Goal: Information Seeking & Learning: Learn about a topic

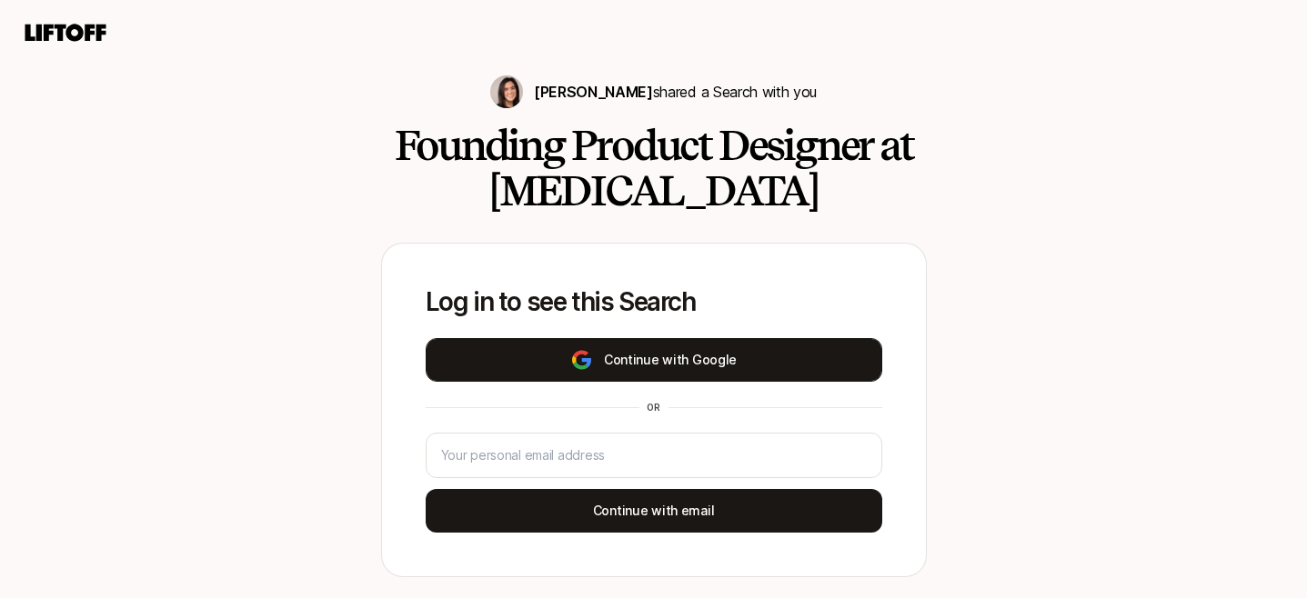
click at [513, 344] on button "Continue with Google" at bounding box center [654, 360] width 457 height 44
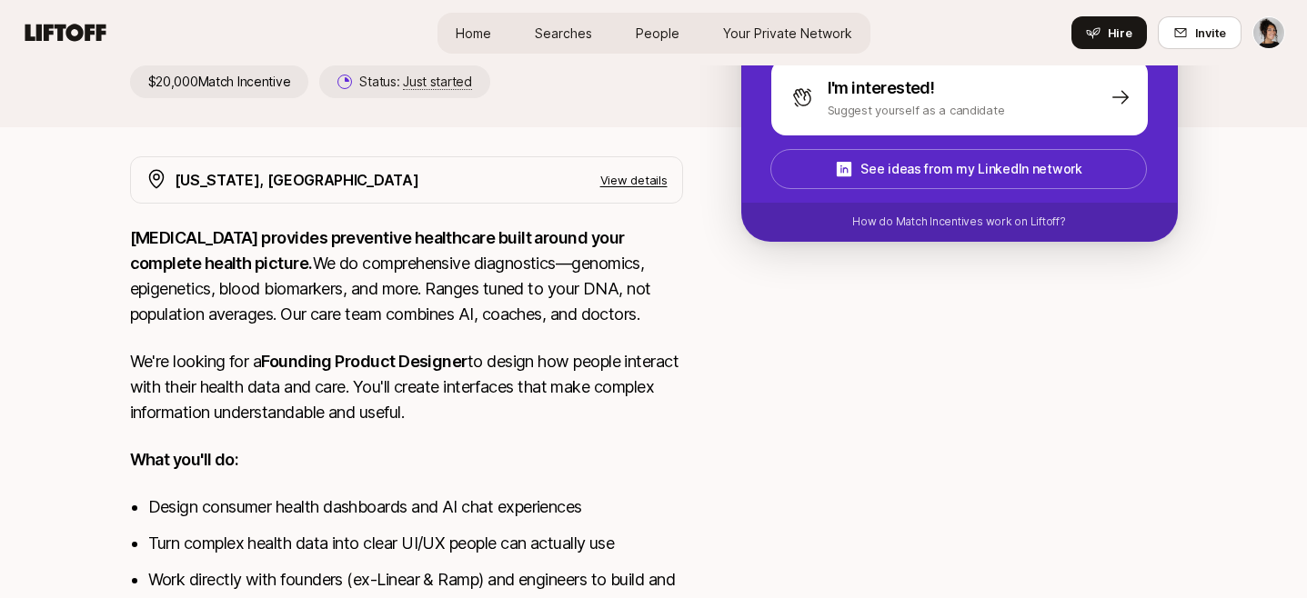
scroll to position [430, 0]
click at [652, 274] on p "[MEDICAL_DATA] provides preventive healthcare built around your complete health…" at bounding box center [406, 276] width 553 height 102
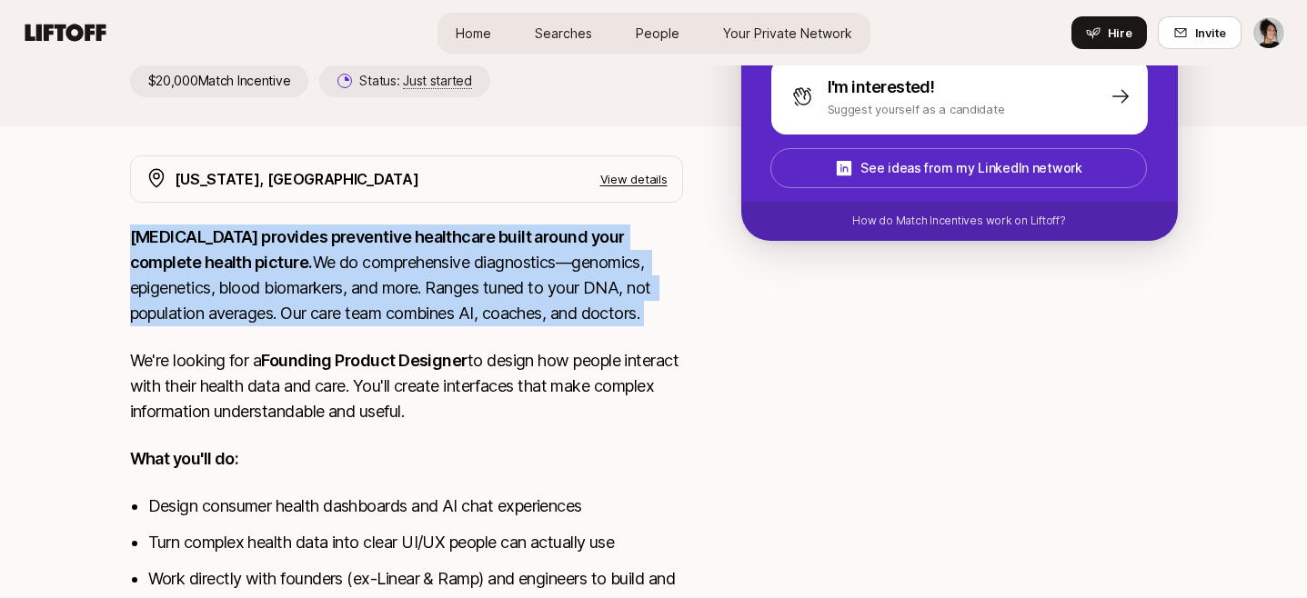
click at [652, 274] on p "[MEDICAL_DATA] provides preventive healthcare built around your complete health…" at bounding box center [406, 276] width 553 height 102
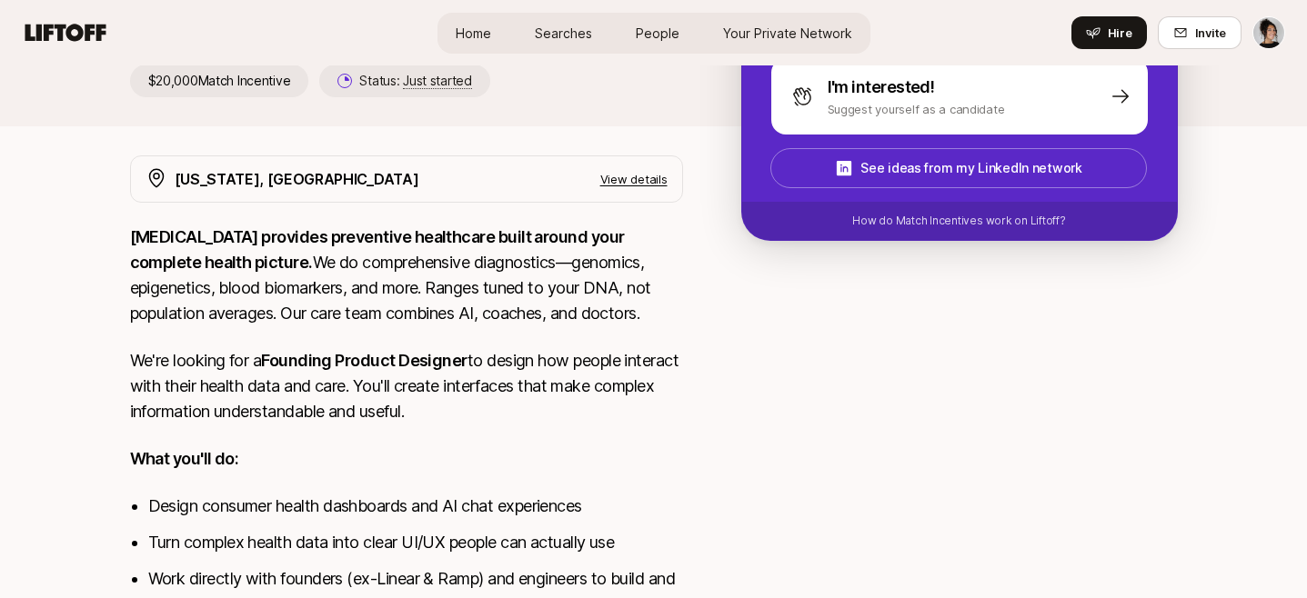
click at [656, 282] on p "[MEDICAL_DATA] provides preventive healthcare built around your complete health…" at bounding box center [406, 276] width 553 height 102
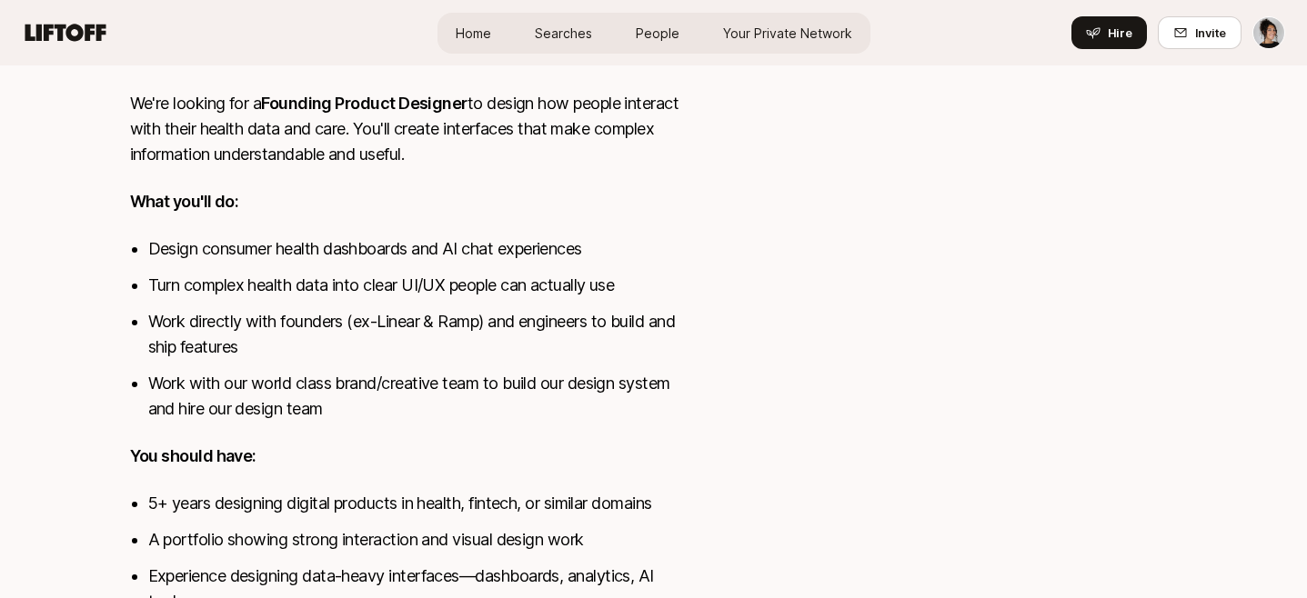
scroll to position [689, 0]
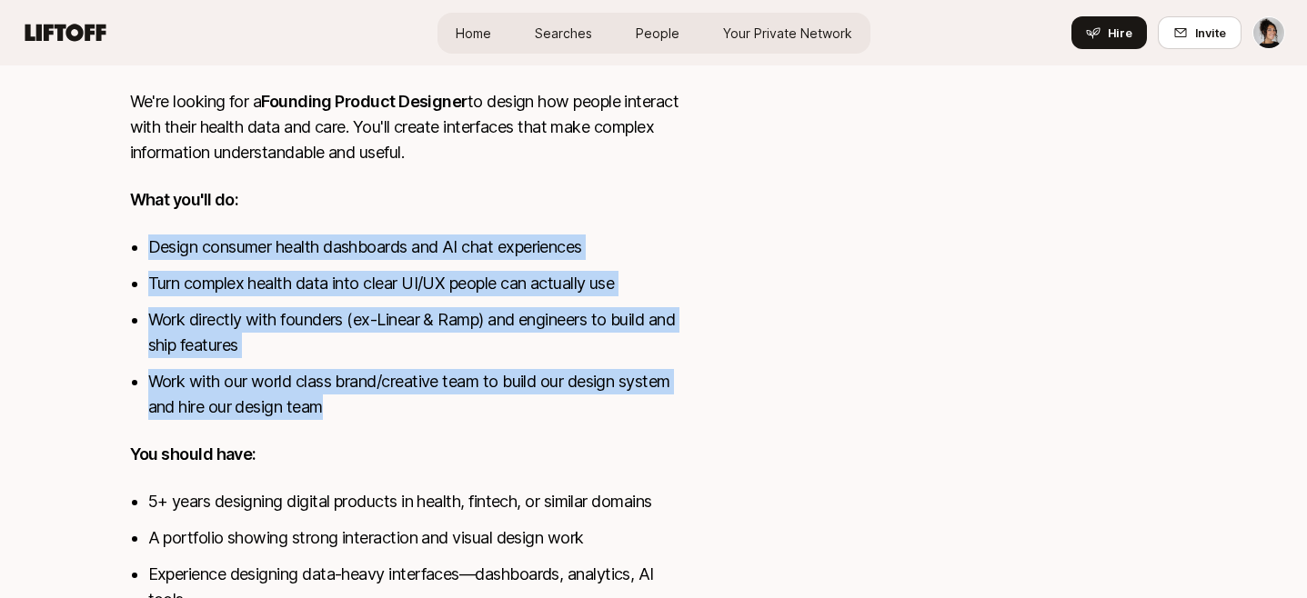
drag, startPoint x: 636, startPoint y: 400, endPoint x: 636, endPoint y: 207, distance: 192.8
click at [636, 207] on div "[MEDICAL_DATA] provides preventive healthcare built around your complete health…" at bounding box center [406, 385] width 553 height 840
click at [636, 207] on p "What you'll do:" at bounding box center [406, 199] width 553 height 25
drag, startPoint x: 636, startPoint y: 207, endPoint x: 620, endPoint y: 423, distance: 216.1
click at [621, 423] on div "[MEDICAL_DATA] provides preventive healthcare built around your complete health…" at bounding box center [406, 385] width 553 height 840
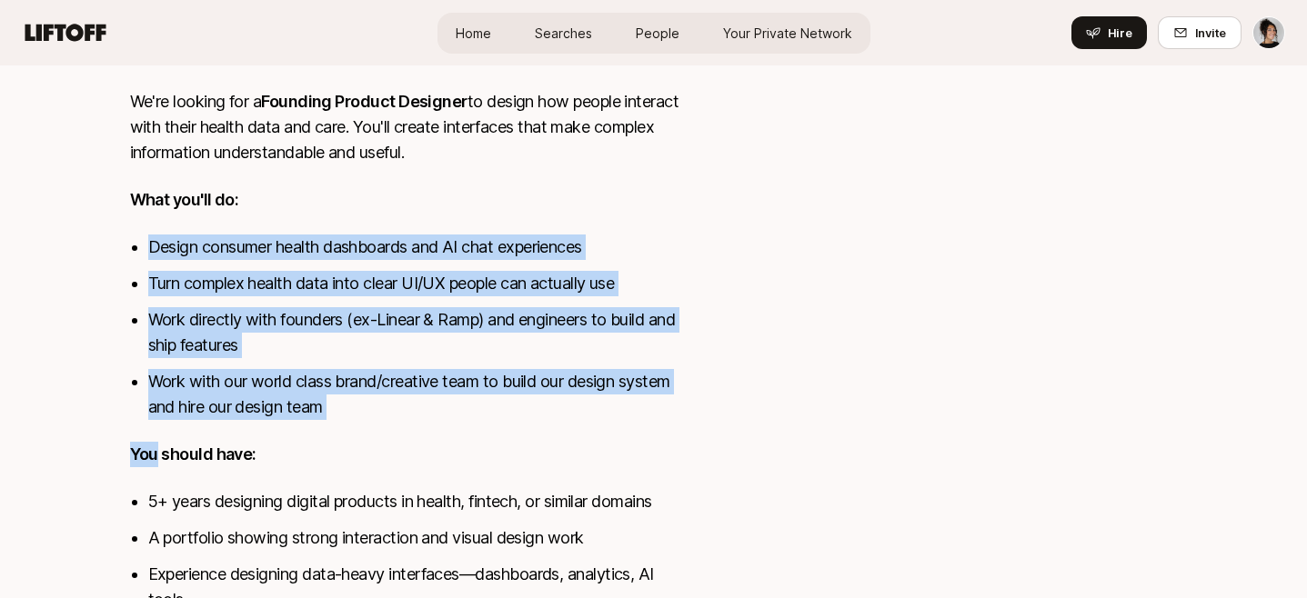
click at [620, 423] on div "[MEDICAL_DATA] provides preventive healthcare built around your complete health…" at bounding box center [406, 385] width 553 height 840
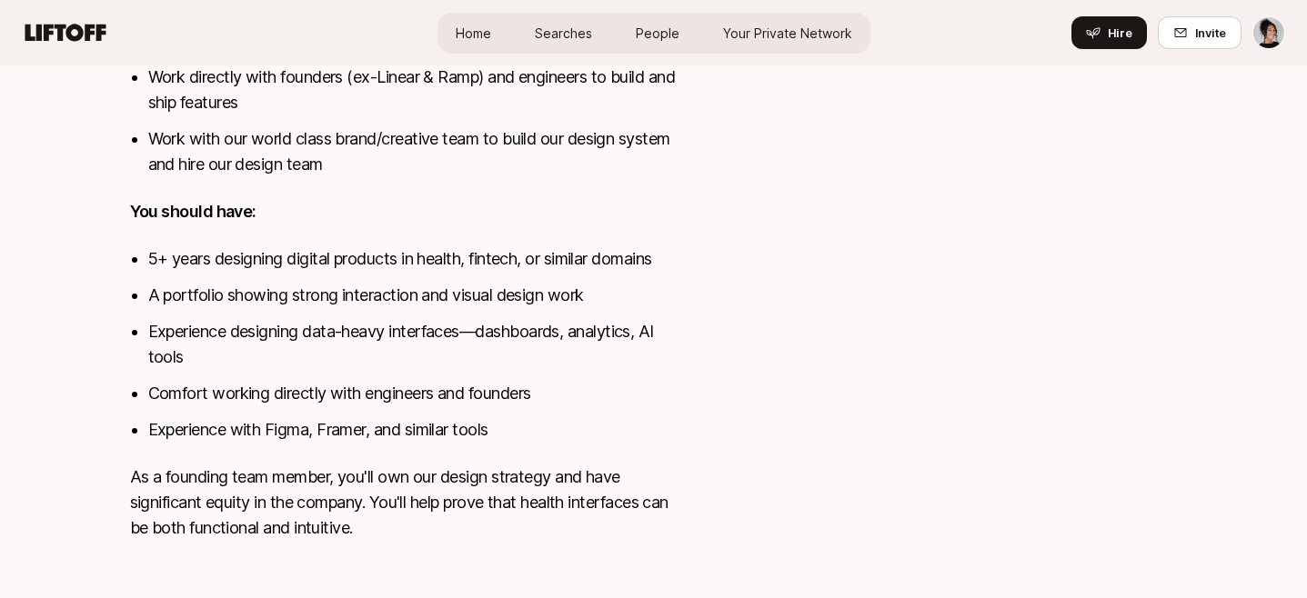
scroll to position [955, 0]
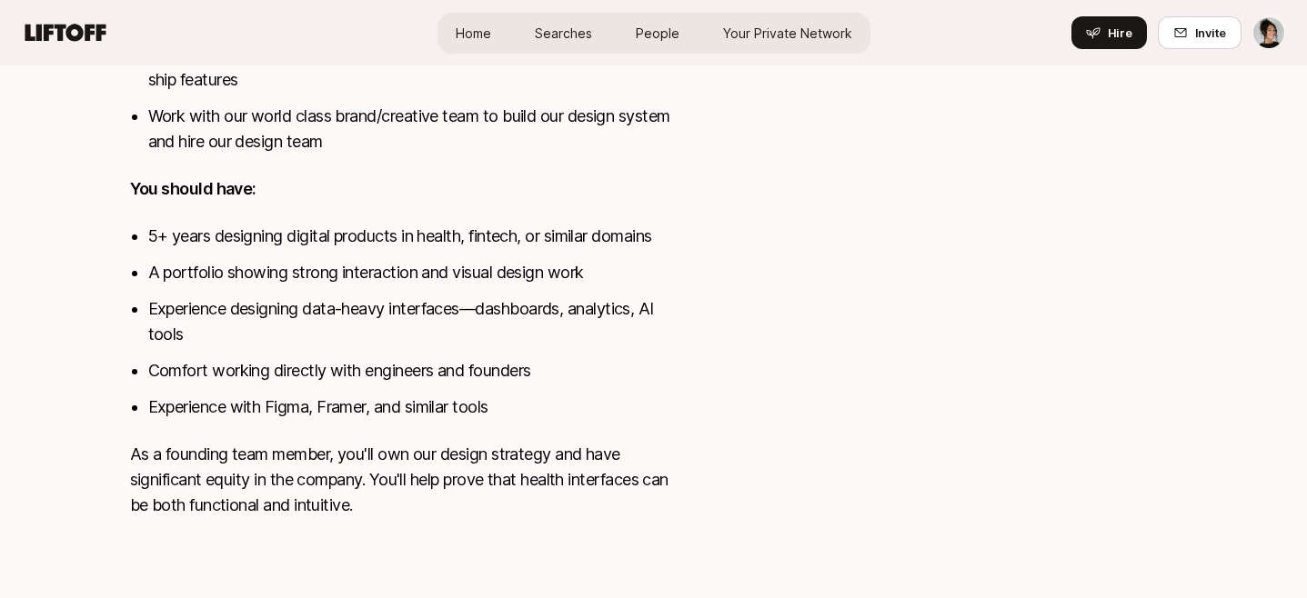
click at [600, 490] on p "As a founding team member, you'll own our design strategy and have significant …" at bounding box center [406, 480] width 553 height 76
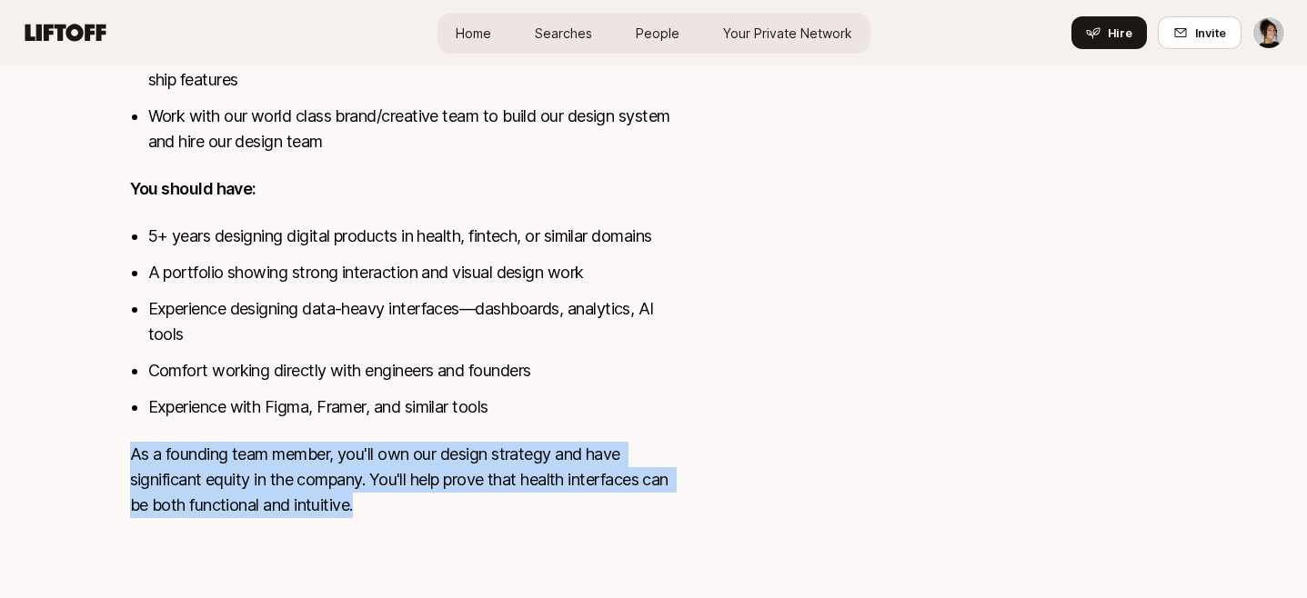
click at [600, 490] on p "As a founding team member, you'll own our design strategy and have significant …" at bounding box center [406, 480] width 553 height 76
click at [600, 468] on p "As a founding team member, you'll own our design strategy and have significant …" at bounding box center [406, 480] width 553 height 76
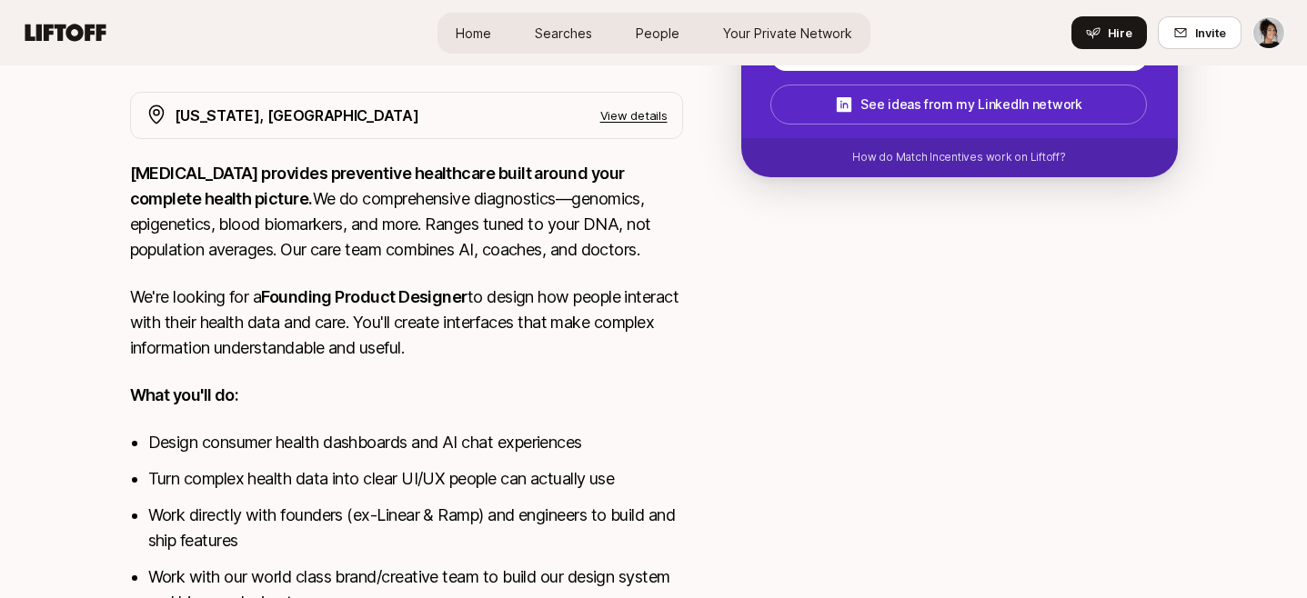
scroll to position [0, 0]
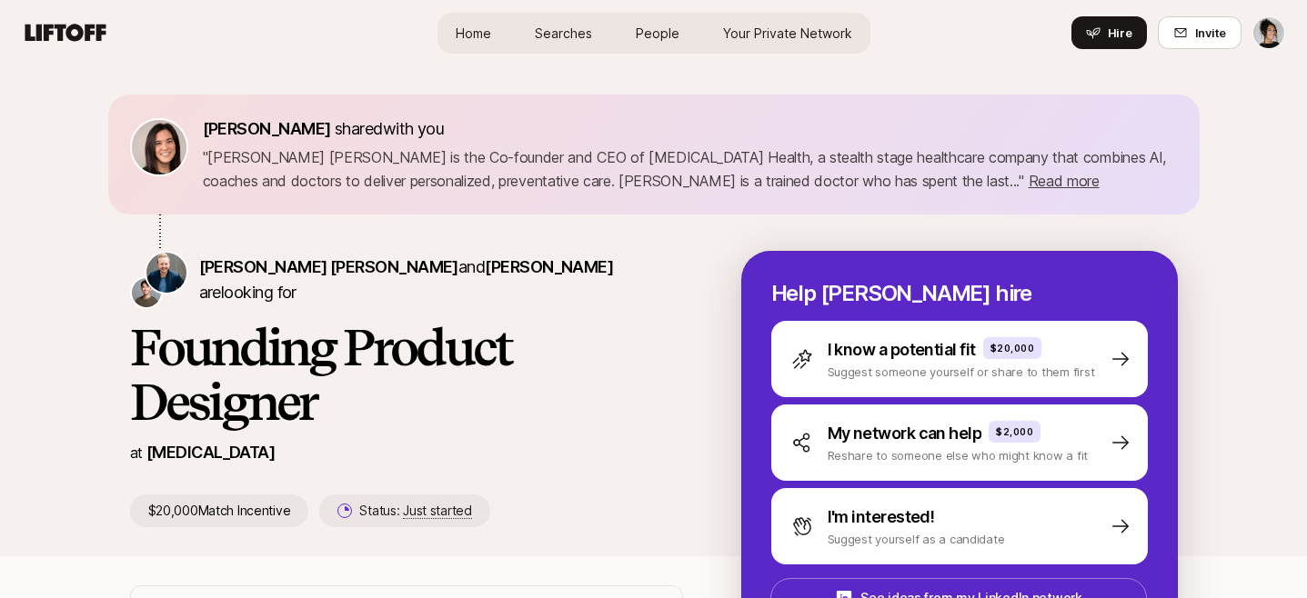
click at [577, 33] on span "Searches" at bounding box center [563, 33] width 57 height 19
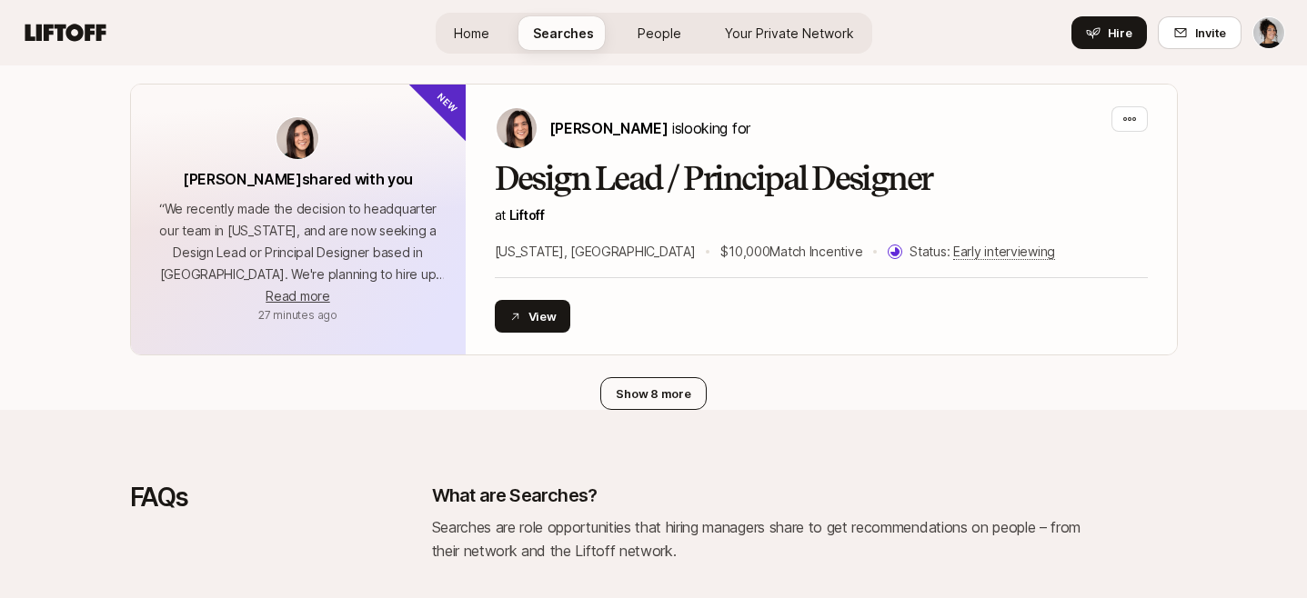
scroll to position [4657, 0]
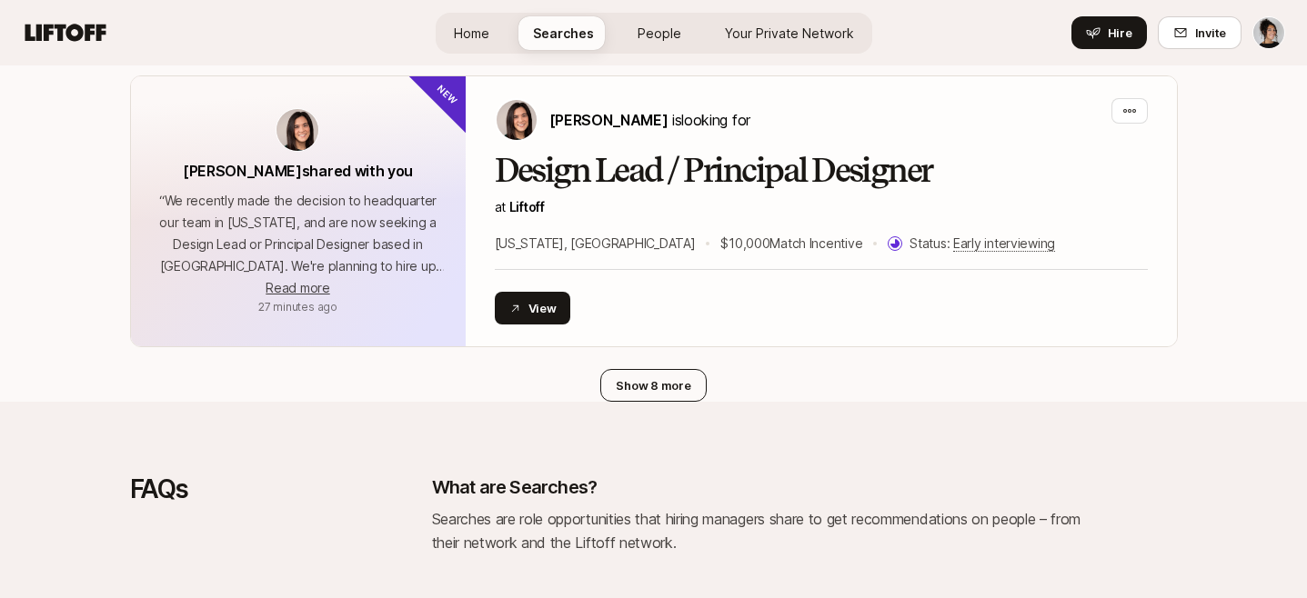
click at [647, 369] on button "Show 8 more" at bounding box center [652, 385] width 105 height 33
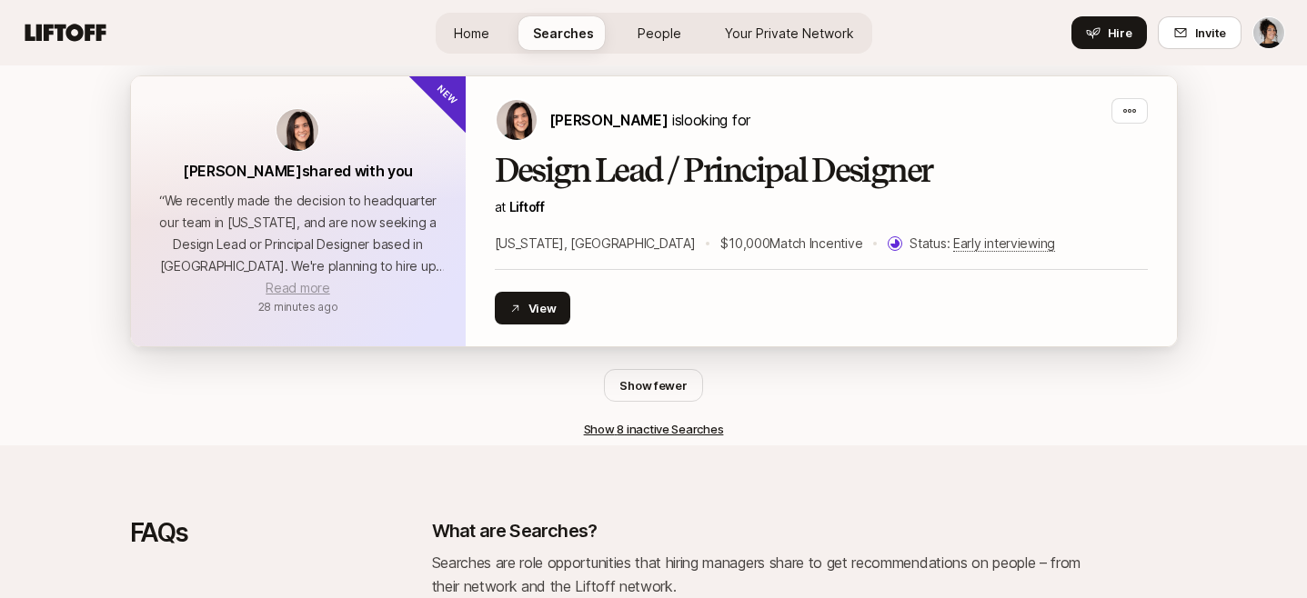
click at [325, 280] on span "Read more" at bounding box center [298, 287] width 64 height 15
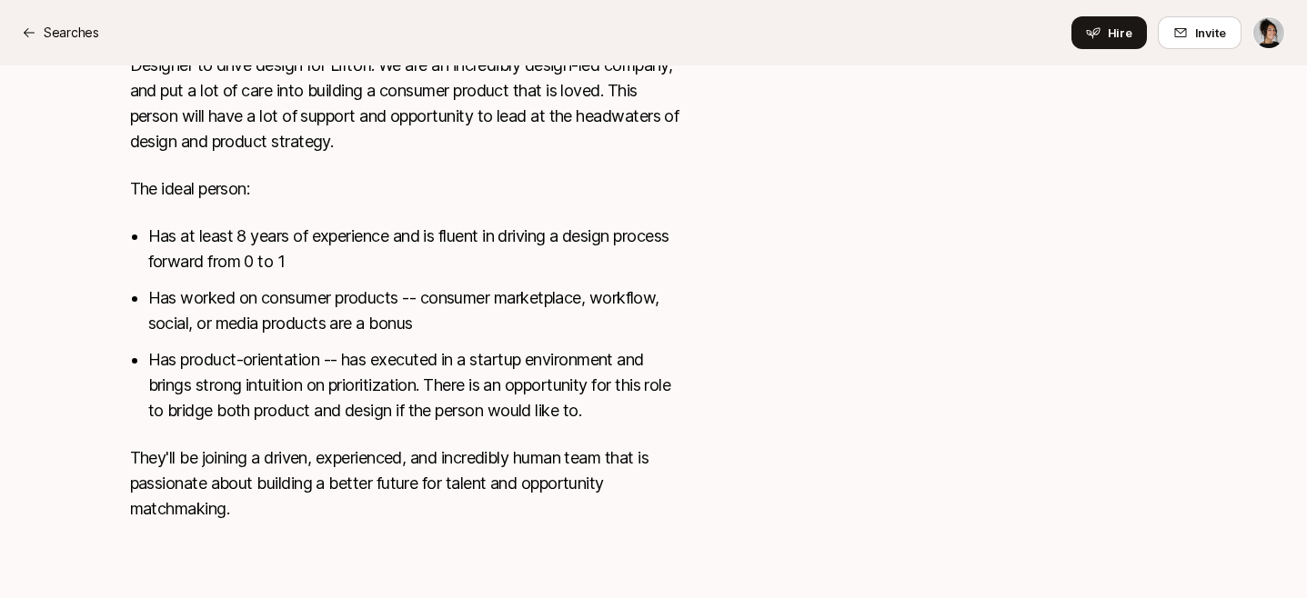
scroll to position [879, 0]
